Goal: Task Accomplishment & Management: Complete application form

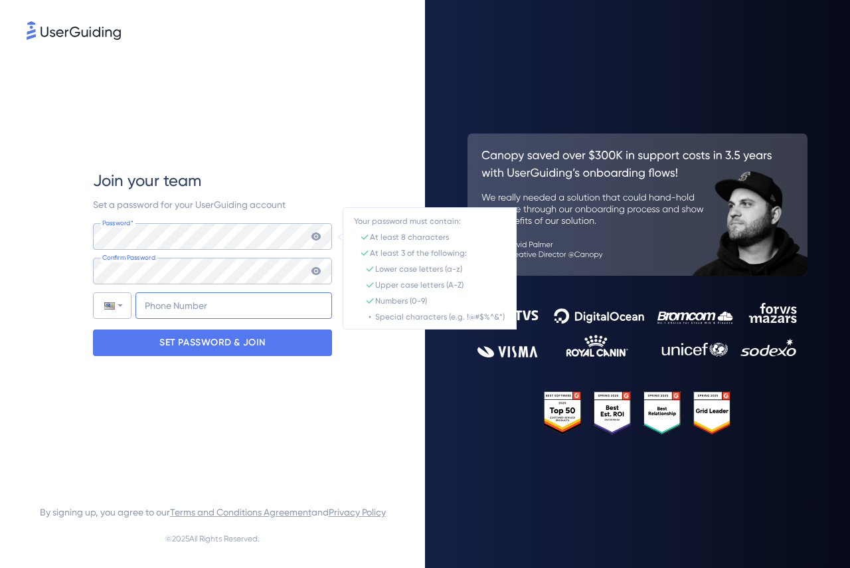
click at [205, 301] on input "+1" at bounding box center [233, 305] width 197 height 27
type input "[PHONE_NUMBER]"
click at [317, 236] on icon at bounding box center [316, 236] width 11 height 11
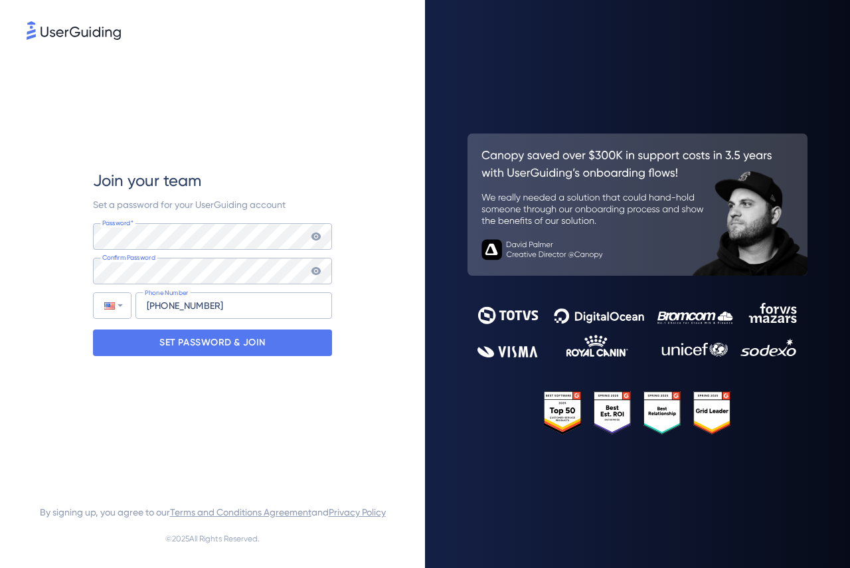
click at [317, 273] on icon at bounding box center [315, 271] width 9 height 8
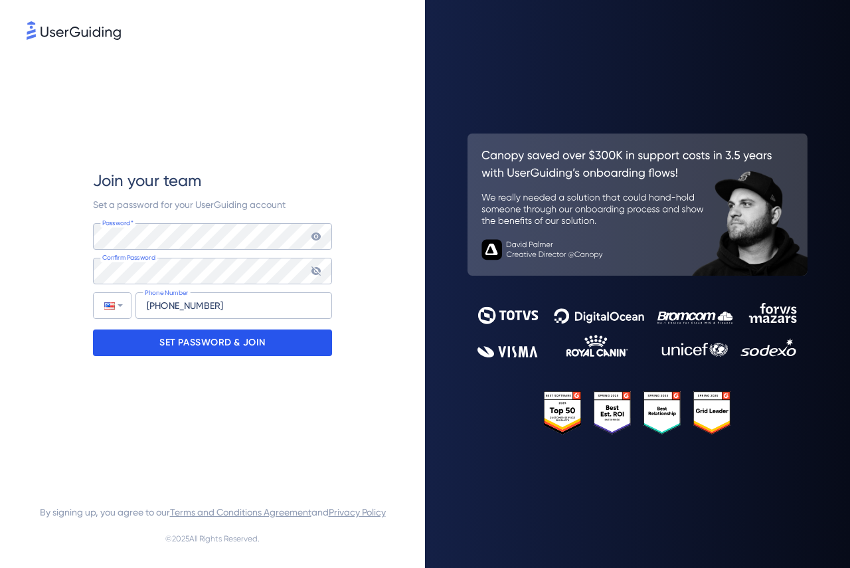
click at [240, 346] on p "SET PASSWORD & JOIN" at bounding box center [212, 342] width 106 height 21
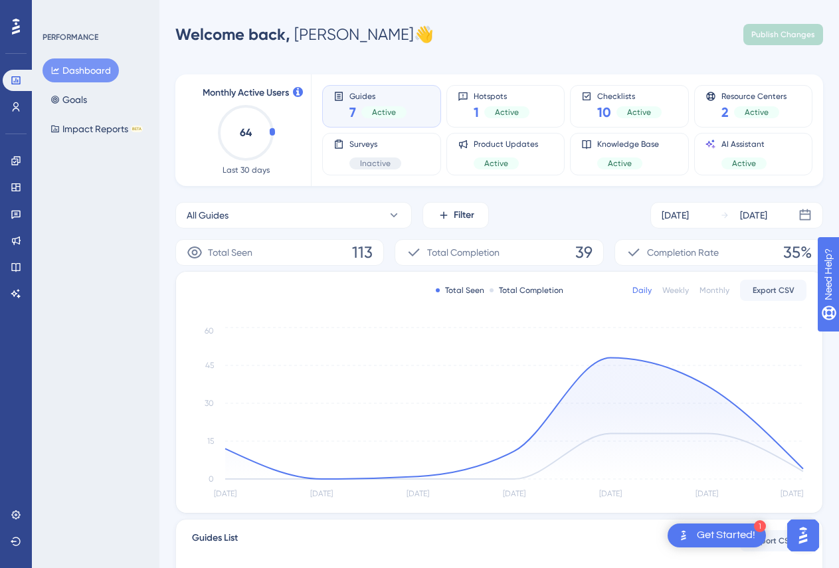
click at [69, 238] on div "PERFORMANCE Dashboard Goals Impact Reports BETA" at bounding box center [95, 284] width 127 height 568
click at [19, 266] on icon at bounding box center [16, 267] width 11 height 11
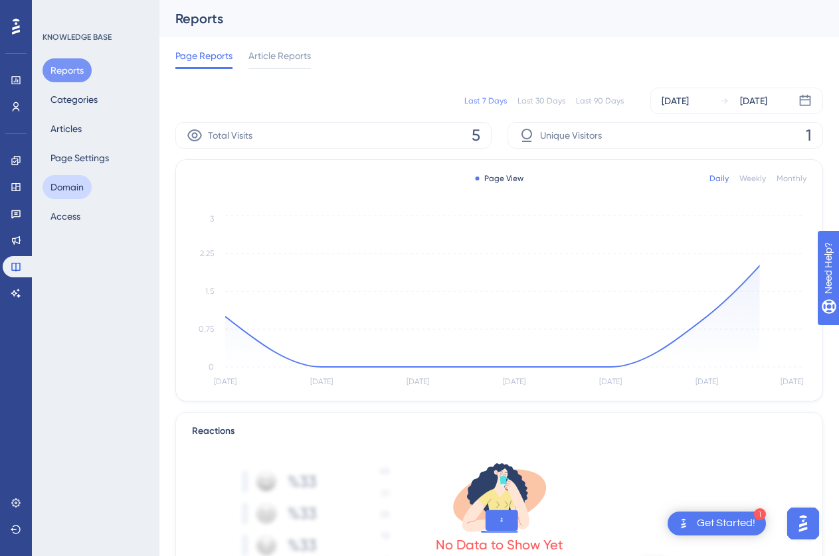
click at [72, 191] on button "Domain" at bounding box center [66, 187] width 49 height 24
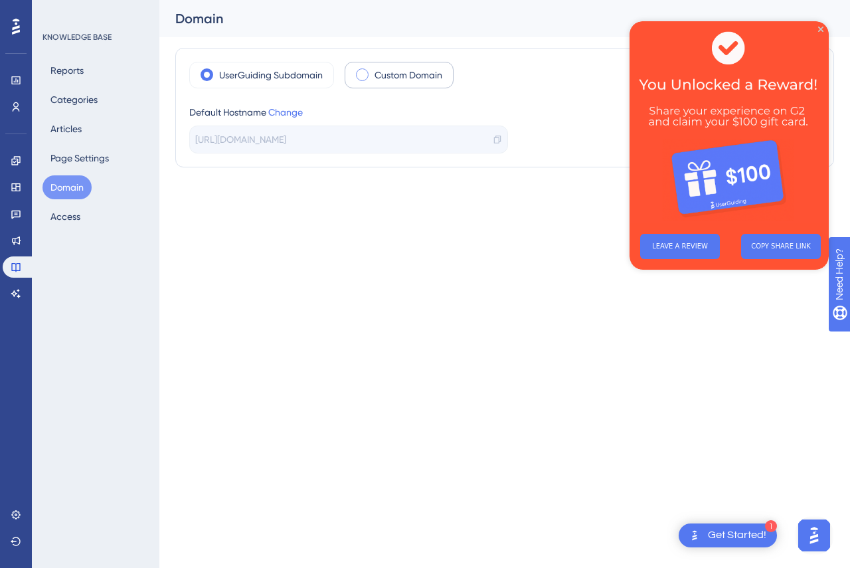
click at [360, 75] on span at bounding box center [362, 74] width 13 height 13
